Goal: Register for event/course

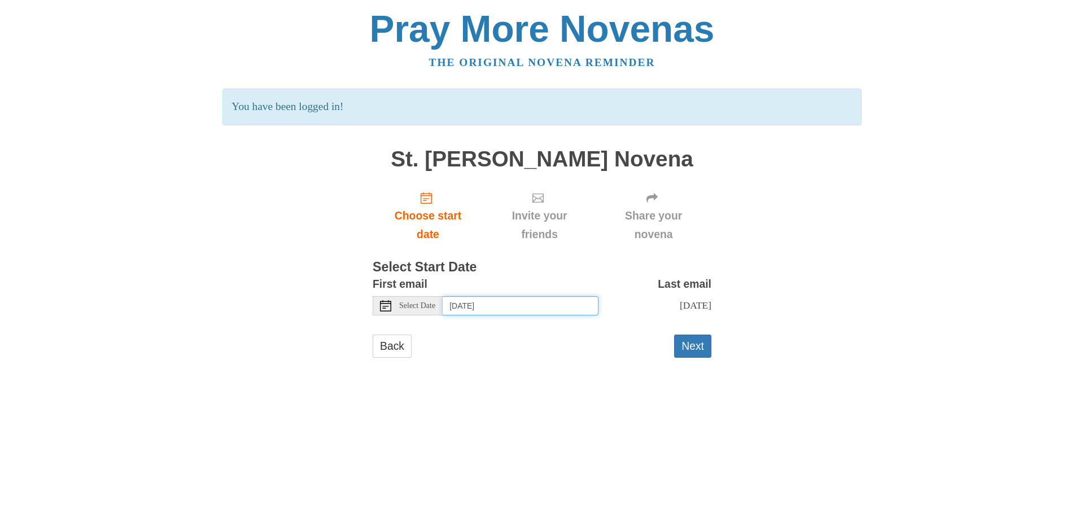
click at [482, 309] on input "Tuesday, October 14th" at bounding box center [521, 305] width 156 height 19
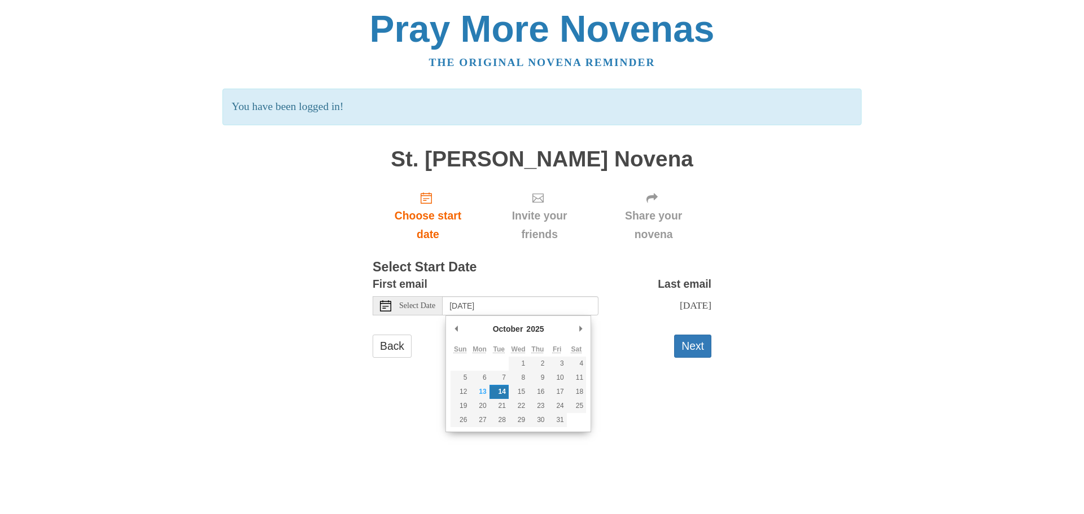
click at [652, 355] on div "Back Next" at bounding box center [542, 352] width 339 height 34
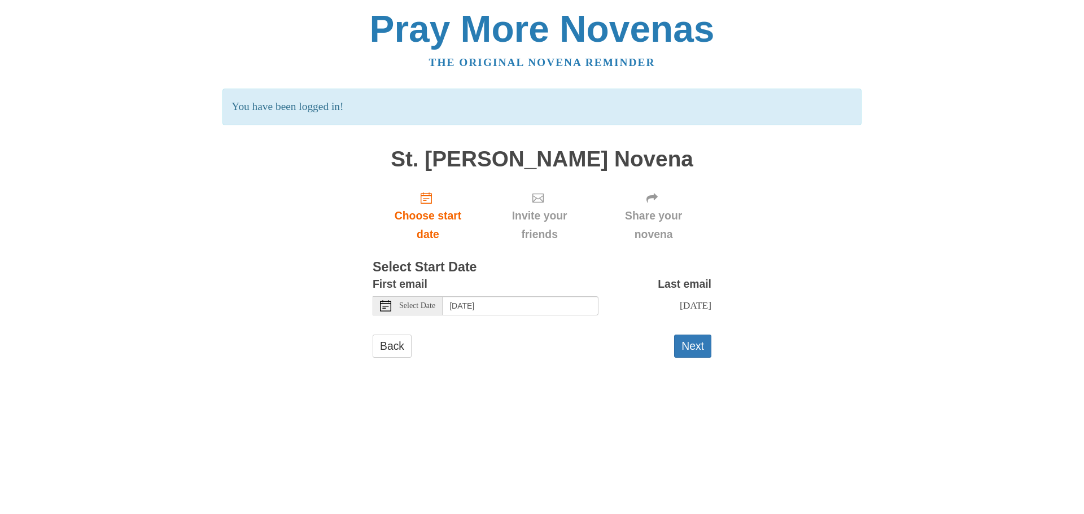
click at [418, 309] on span "Select Date" at bounding box center [417, 306] width 36 height 8
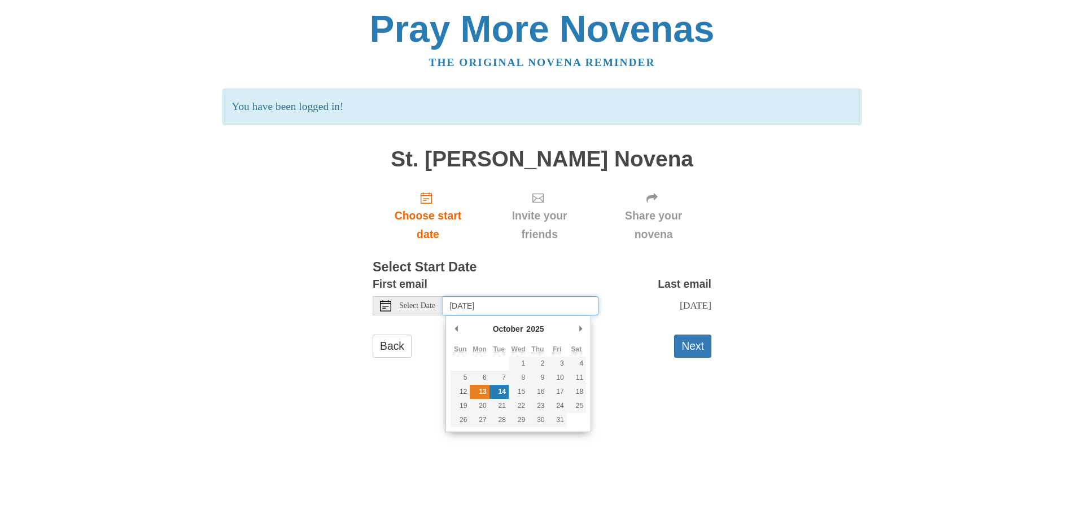
type input "Monday, October 13th"
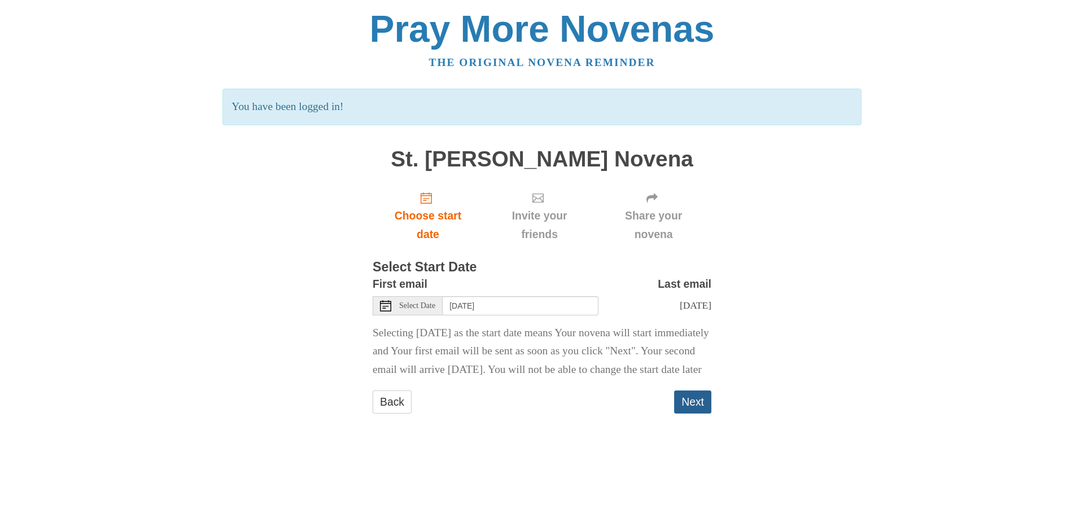
click at [690, 414] on button "Next" at bounding box center [692, 402] width 37 height 23
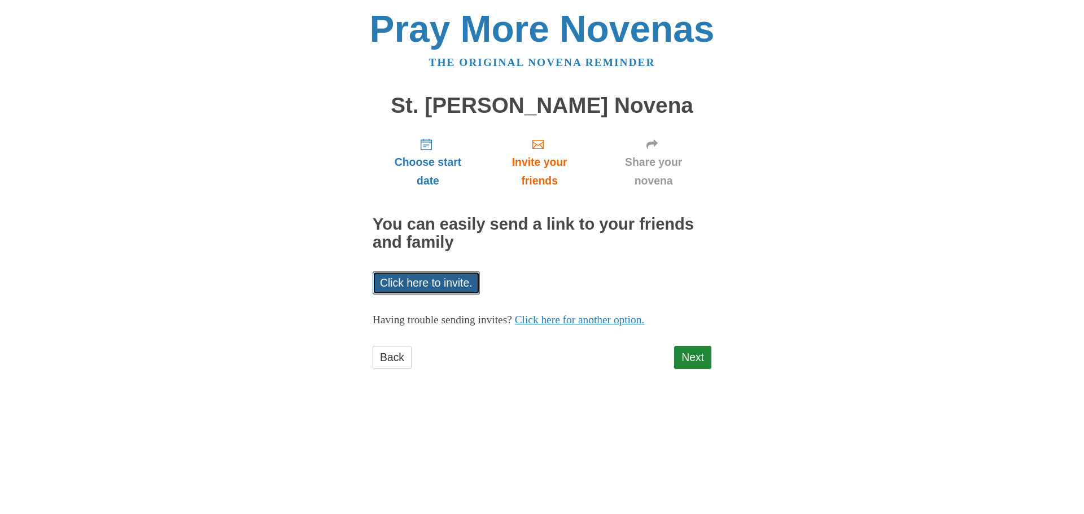
click at [405, 291] on link "Click here to invite." at bounding box center [426, 283] width 107 height 23
click at [599, 402] on html "Pray More Novenas The original novena reminder St. Therese Novena Choose start …" at bounding box center [542, 201] width 1084 height 402
click at [584, 322] on link "Click here for another option." at bounding box center [580, 320] width 130 height 12
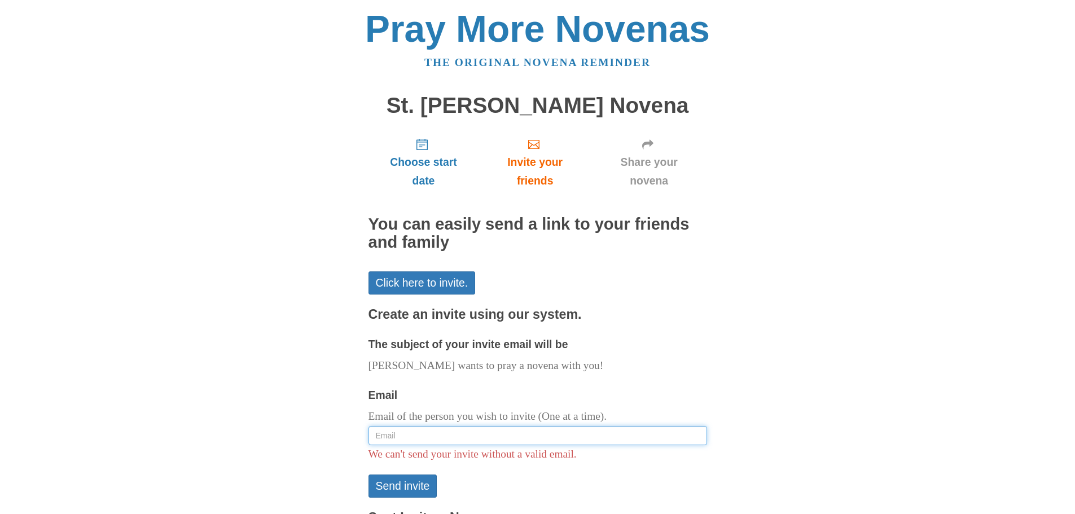
click at [502, 430] on input "Email" at bounding box center [538, 435] width 339 height 19
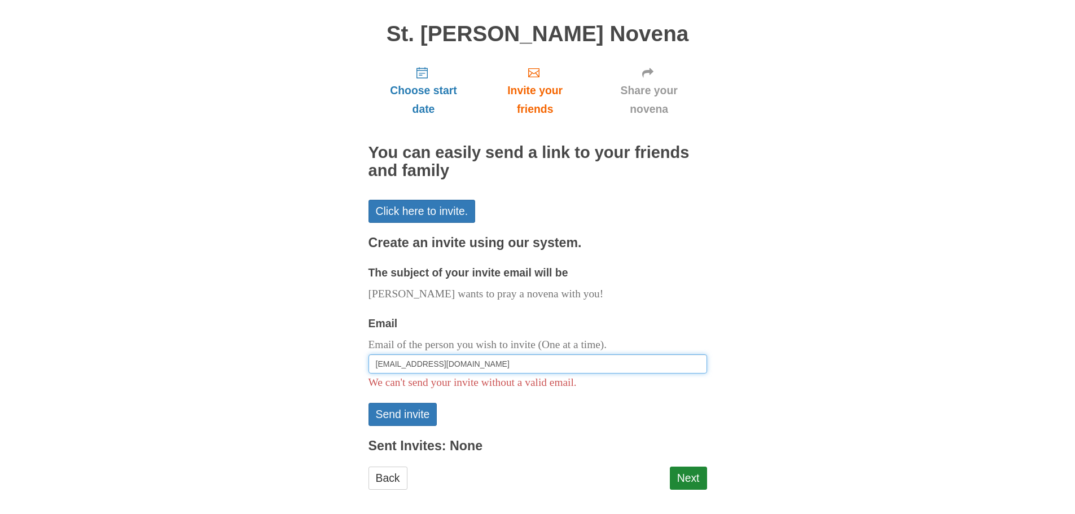
scroll to position [80, 0]
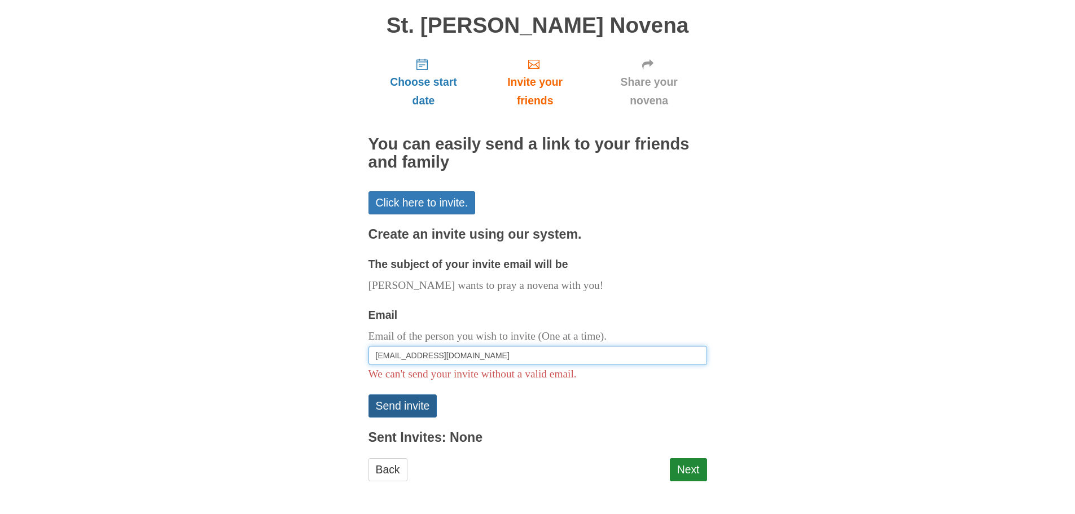
type input "fjfraserus@yahoo.com"
click at [405, 406] on button "Send invite" at bounding box center [403, 406] width 69 height 23
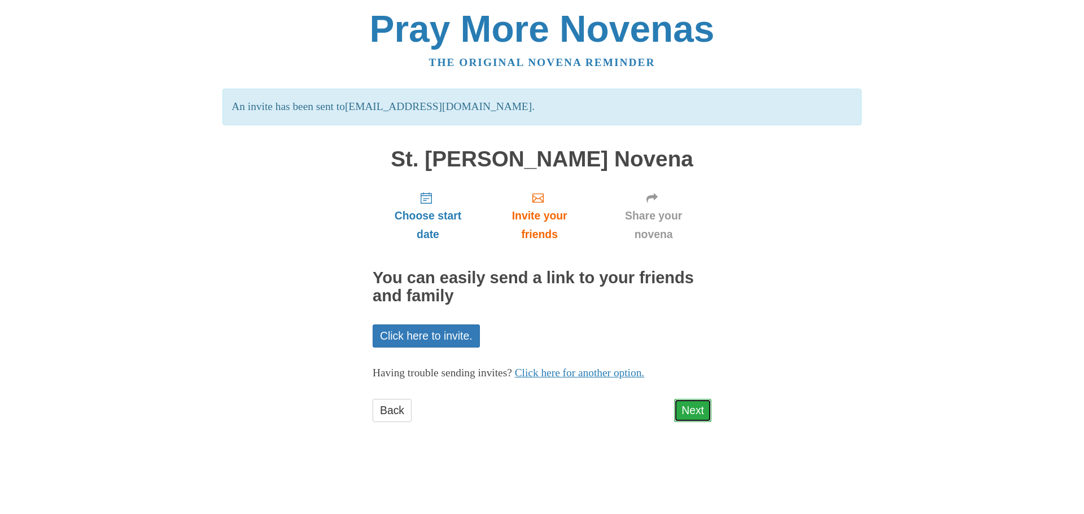
click at [681, 414] on link "Next" at bounding box center [692, 410] width 37 height 23
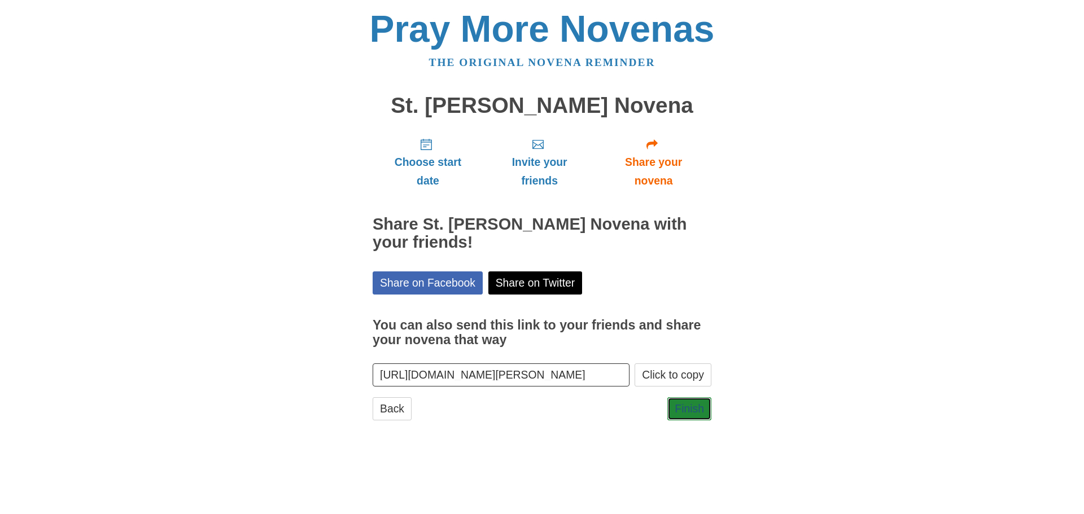
click at [681, 414] on link "Finish" at bounding box center [689, 408] width 44 height 23
